Goal: Find specific page/section: Find specific page/section

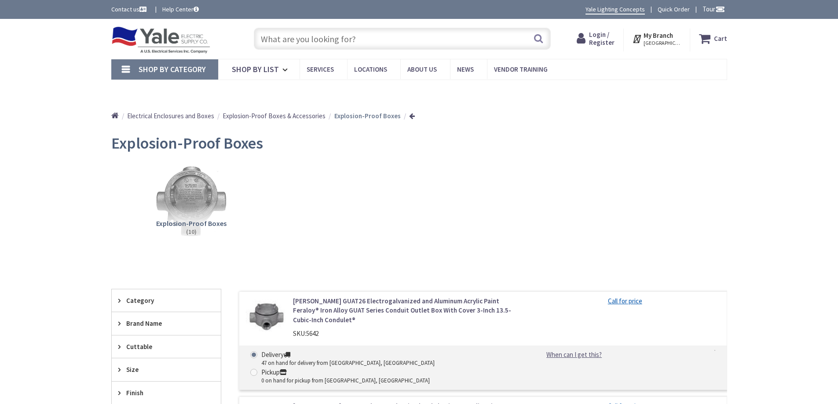
type input "[STREET_ADDRESS]"
click at [186, 225] on span "Explosion-Proof Boxes" at bounding box center [191, 223] width 70 height 9
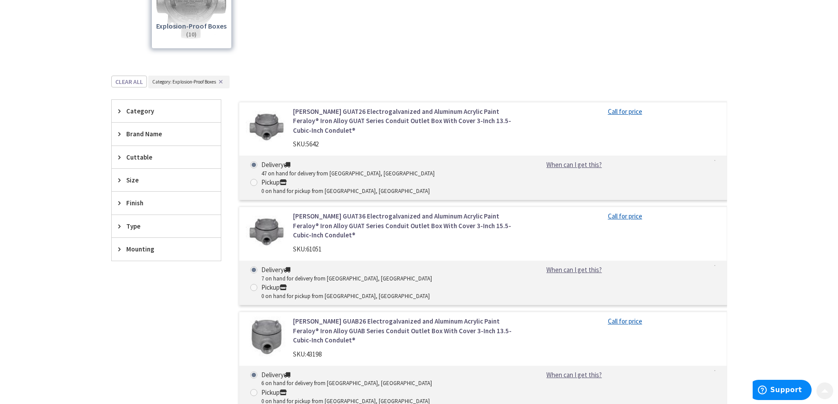
scroll to position [273, 0]
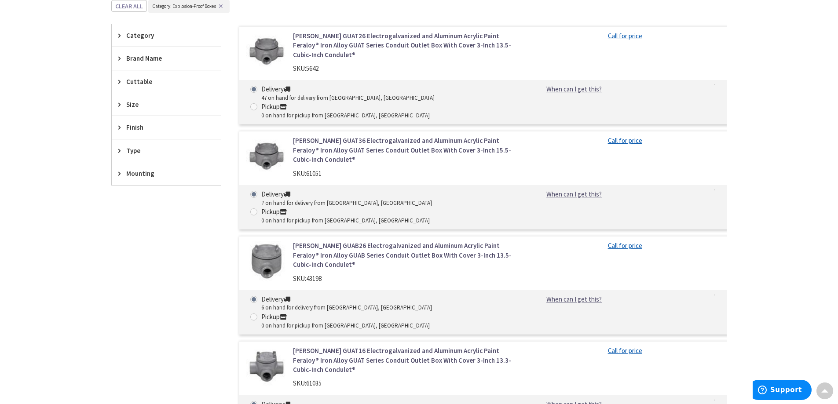
click at [142, 106] on span "Size" at bounding box center [162, 104] width 72 height 9
click at [143, 103] on span "Size" at bounding box center [162, 104] width 72 height 9
click at [150, 34] on span "Category" at bounding box center [162, 35] width 72 height 9
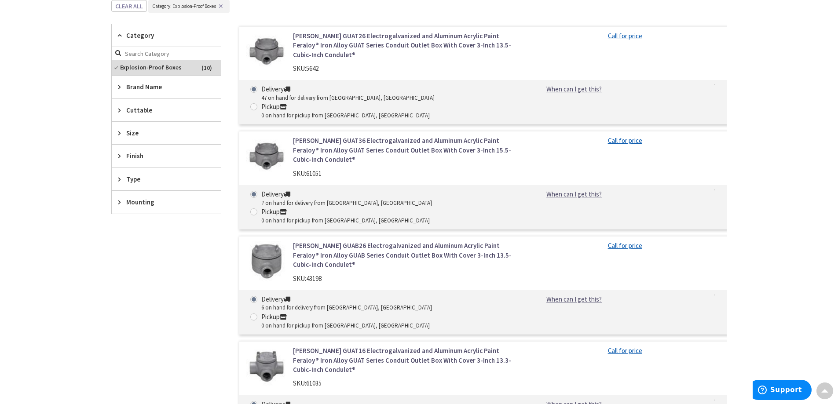
click at [150, 34] on span "Category" at bounding box center [162, 35] width 72 height 9
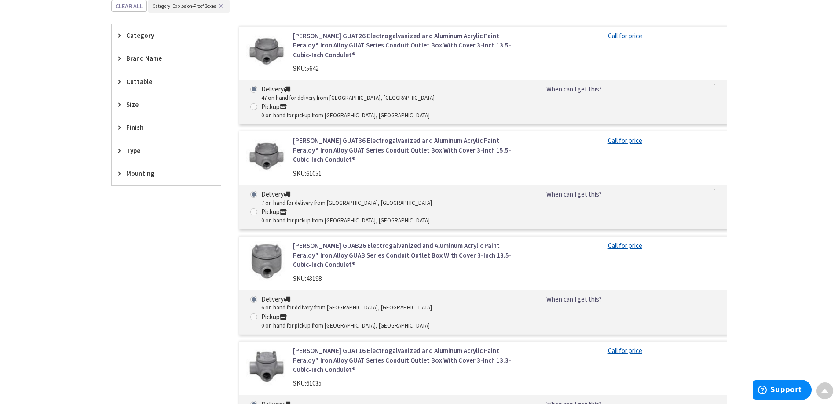
click at [151, 63] on span "Brand Name" at bounding box center [162, 58] width 72 height 9
click at [151, 62] on span "Brand Name" at bounding box center [162, 58] width 72 height 9
click at [143, 88] on div "Cuttable" at bounding box center [166, 81] width 109 height 22
click at [144, 83] on span "Cuttable" at bounding box center [162, 81] width 72 height 9
click at [137, 131] on span "Finish" at bounding box center [162, 127] width 72 height 9
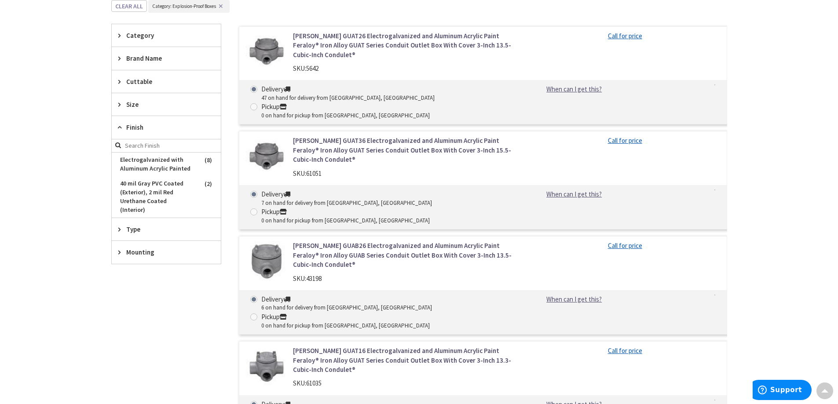
click at [139, 133] on div "Finish" at bounding box center [166, 127] width 109 height 23
click at [134, 150] on span "Type" at bounding box center [162, 150] width 72 height 9
click at [134, 149] on span "Type" at bounding box center [162, 150] width 72 height 9
click at [133, 176] on span "Mounting" at bounding box center [162, 173] width 72 height 9
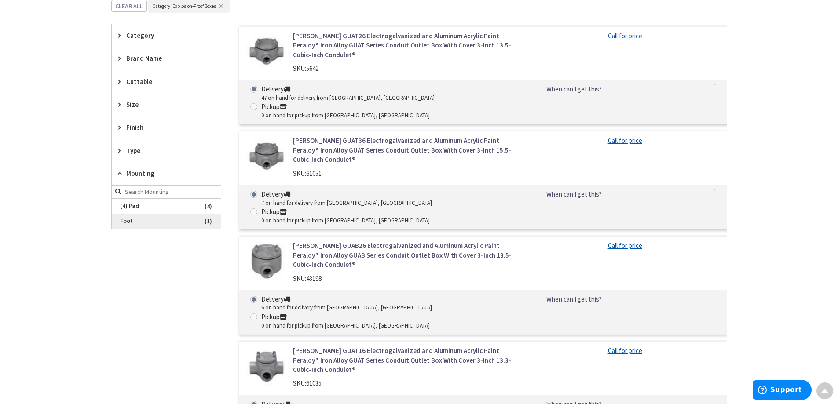
click at [130, 221] on span "Foot" at bounding box center [166, 221] width 109 height 15
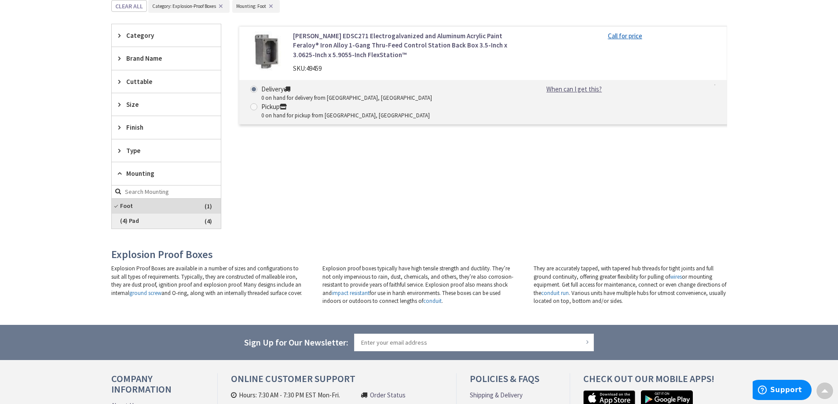
click at [137, 217] on span "(4) Pad" at bounding box center [166, 221] width 109 height 15
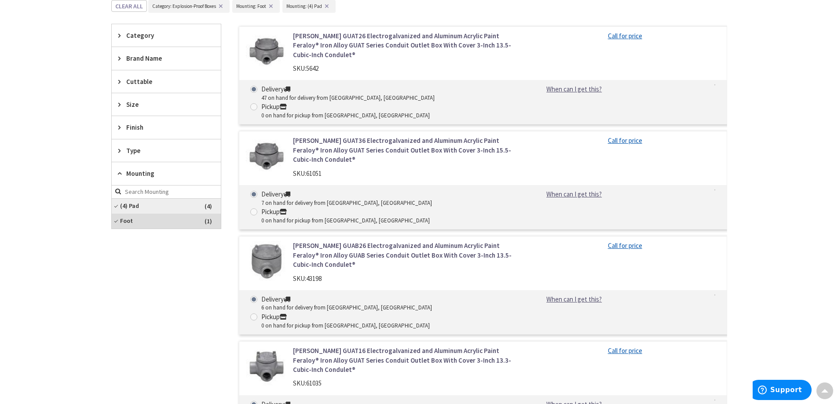
click at [138, 201] on span "(4) Pad" at bounding box center [166, 206] width 109 height 15
click at [138, 214] on span "Foot" at bounding box center [166, 221] width 109 height 15
click at [137, 204] on span "(4) Pad" at bounding box center [166, 206] width 109 height 15
click at [137, 202] on span "(4) Pad" at bounding box center [166, 206] width 109 height 15
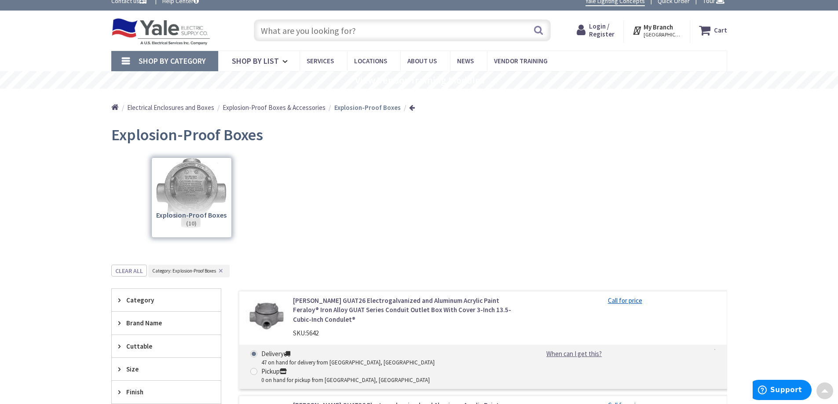
scroll to position [0, 0]
